Goal: Transaction & Acquisition: Purchase product/service

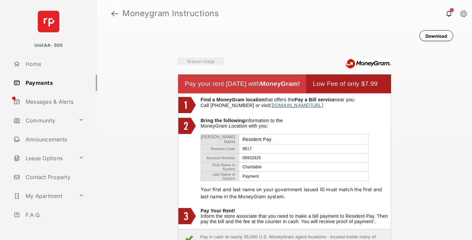
click at [115, 13] on link at bounding box center [114, 13] width 7 height 16
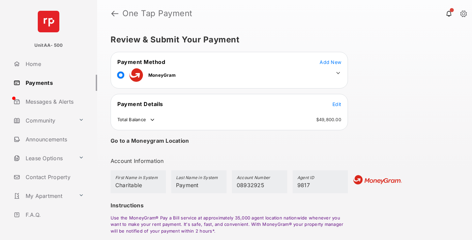
click at [337, 104] on span "Edit" at bounding box center [336, 104] width 9 height 6
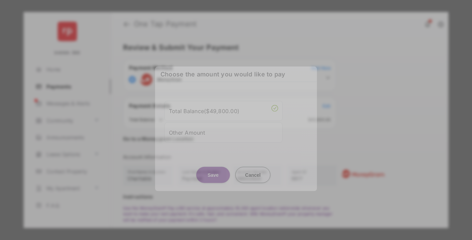
click at [223, 132] on div "Other Amount" at bounding box center [223, 132] width 109 height 11
type input "****"
click at [213, 178] on button "Save" at bounding box center [213, 175] width 34 height 16
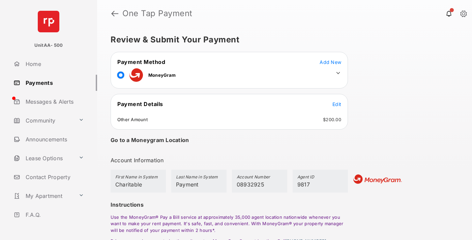
click at [338, 73] on icon at bounding box center [338, 73] width 6 height 6
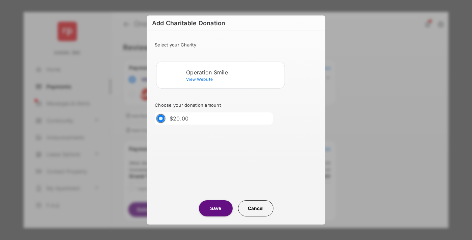
click at [234, 72] on div "Operation Smile" at bounding box center [234, 72] width 96 height 6
click at [215, 209] on button "Save" at bounding box center [216, 209] width 34 height 16
